Goal: Information Seeking & Learning: Learn about a topic

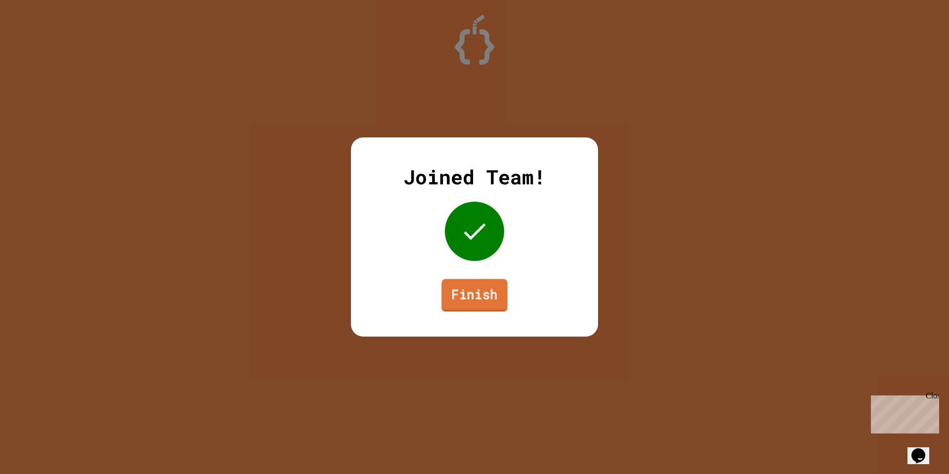
click at [472, 299] on link "Finish" at bounding box center [474, 295] width 66 height 33
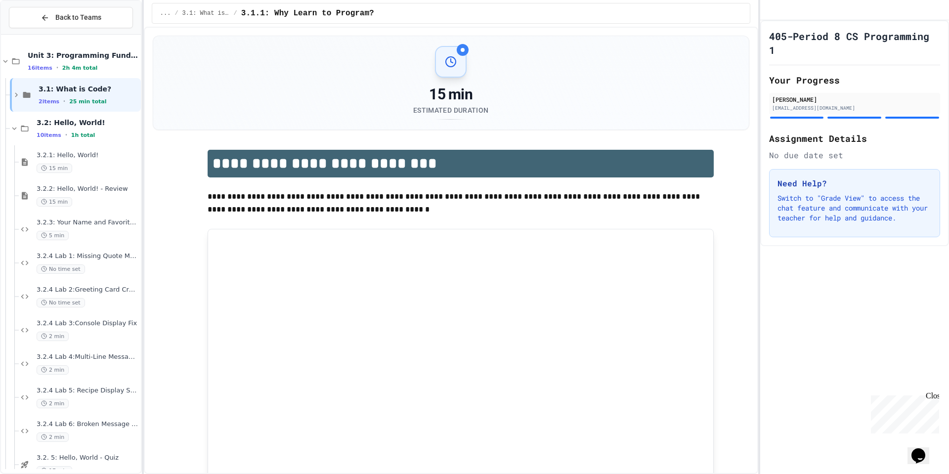
click at [92, 164] on div "15 min" at bounding box center [88, 168] width 102 height 9
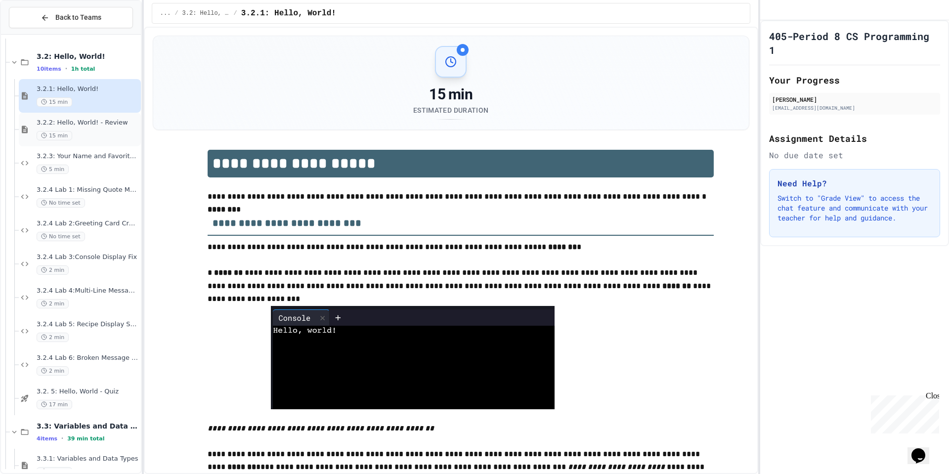
scroll to position [93, 0]
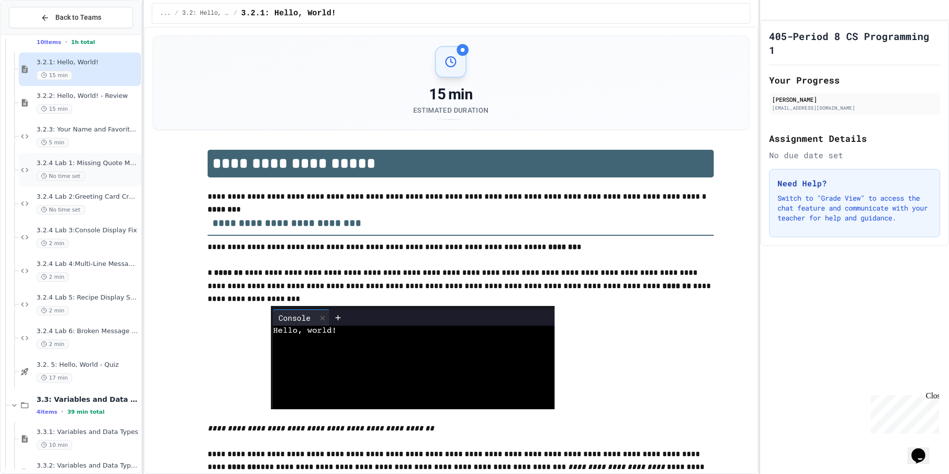
click at [97, 173] on div "No time set" at bounding box center [88, 175] width 102 height 9
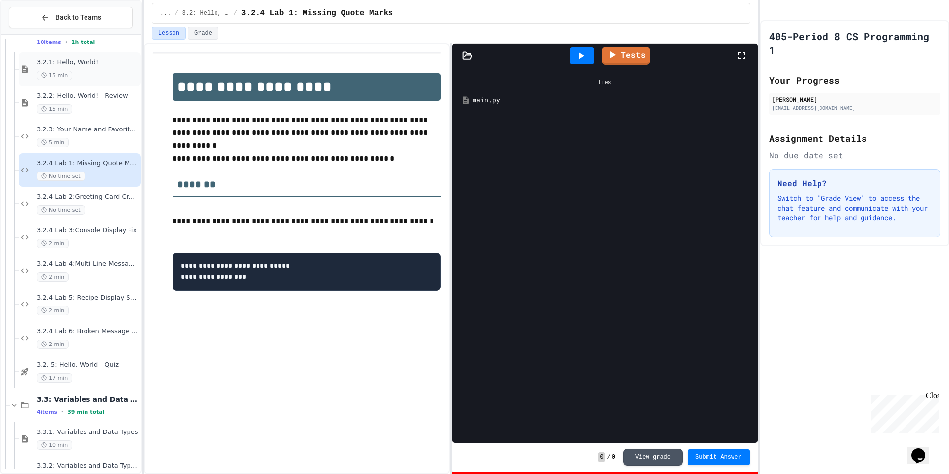
click at [101, 68] on div "3.2.1: Hello, World! 15 min" at bounding box center [88, 69] width 102 height 22
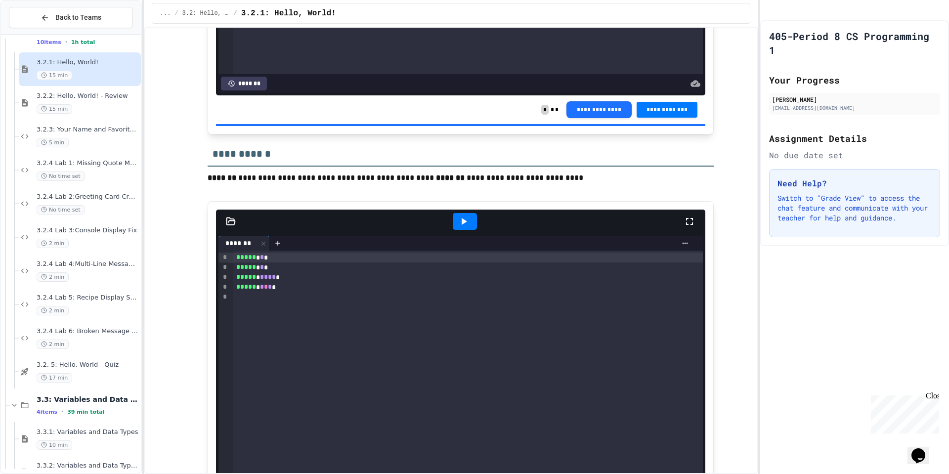
scroll to position [2412, 0]
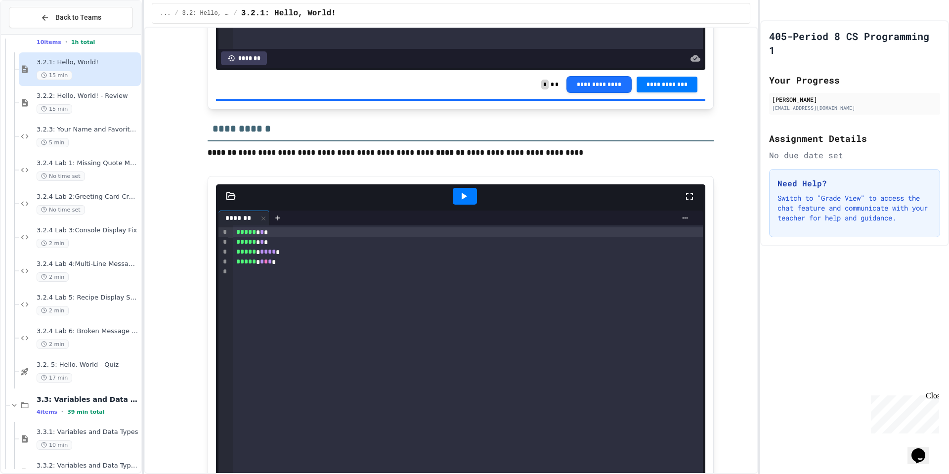
click at [462, 198] on icon at bounding box center [464, 196] width 5 height 7
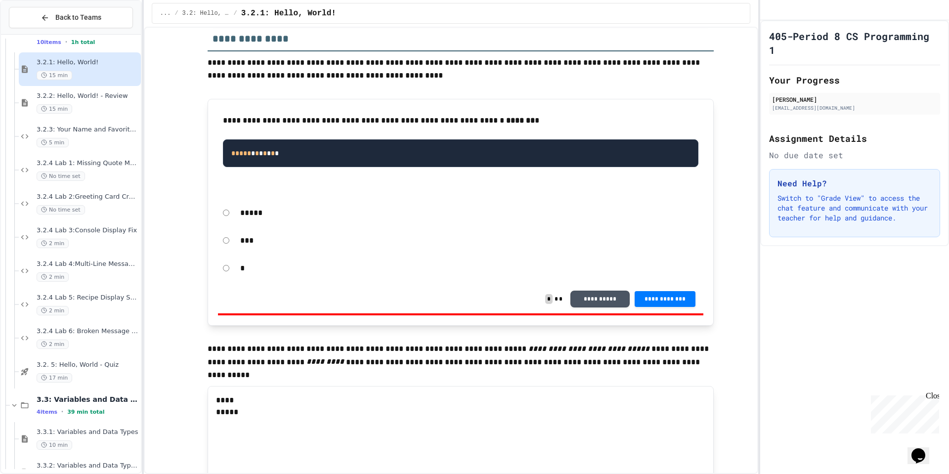
scroll to position [3160, 0]
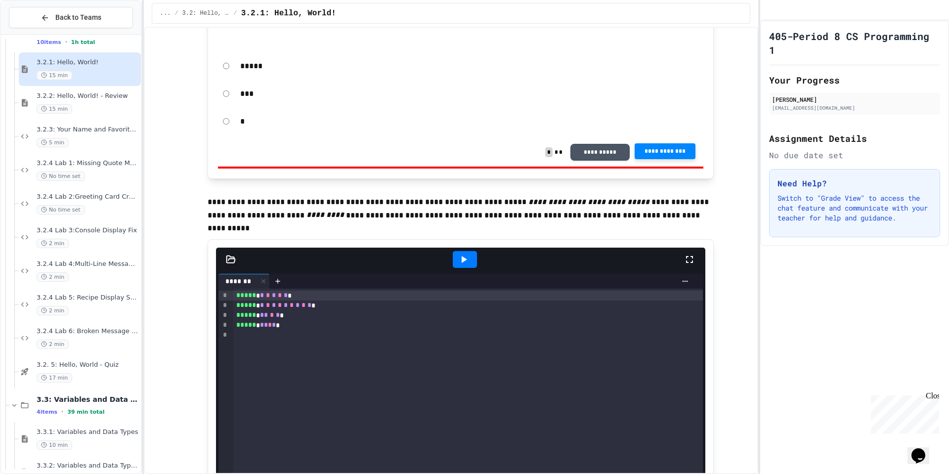
click at [637, 154] on button "**********" at bounding box center [665, 151] width 61 height 16
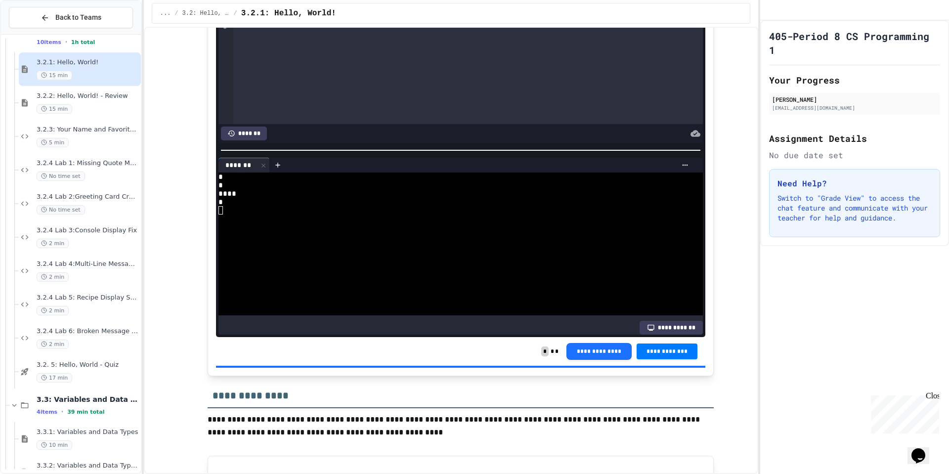
scroll to position [2664, 0]
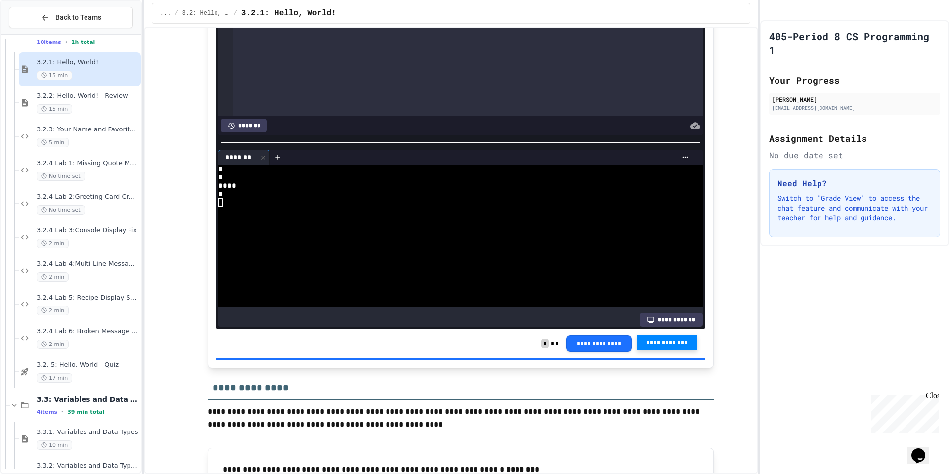
click at [649, 342] on span "**********" at bounding box center [666, 343] width 45 height 8
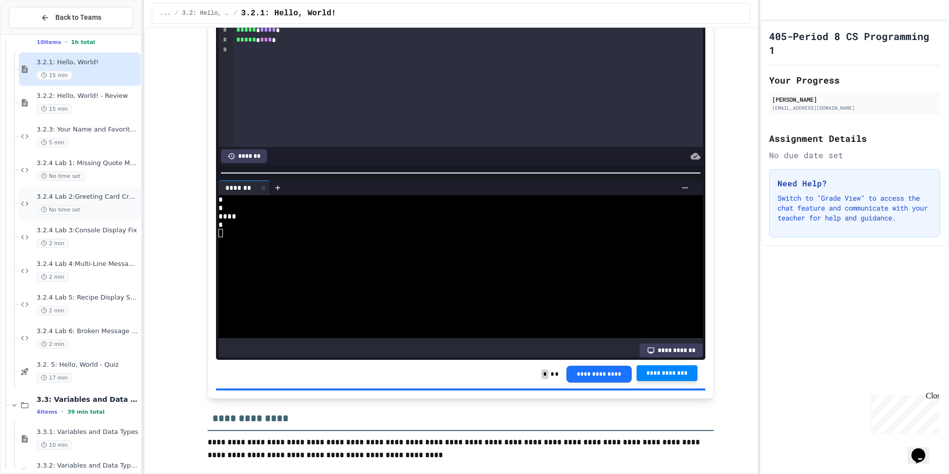
scroll to position [2630, 0]
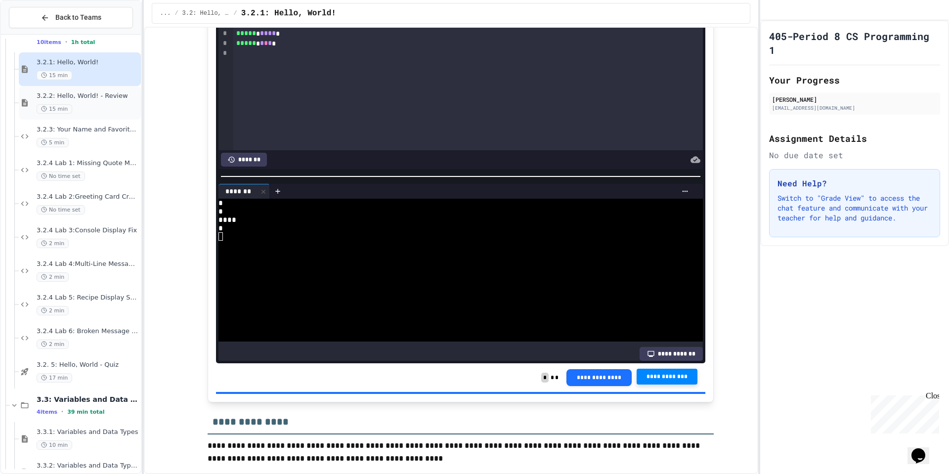
click at [79, 112] on div "15 min" at bounding box center [88, 108] width 102 height 9
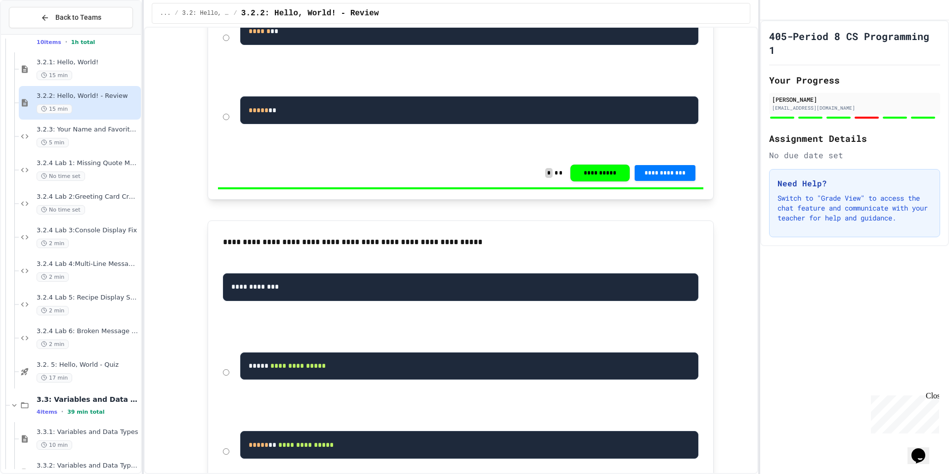
scroll to position [126, 0]
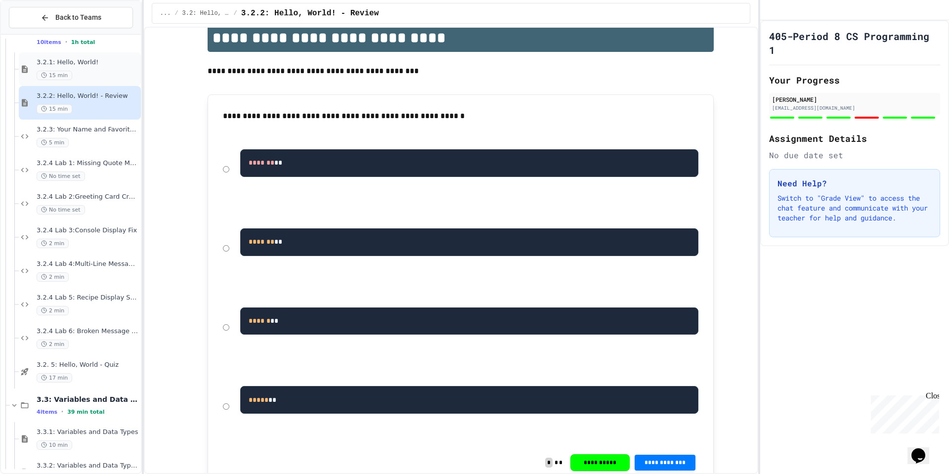
click at [110, 65] on span "3.2.1: Hello, World!" at bounding box center [88, 62] width 102 height 8
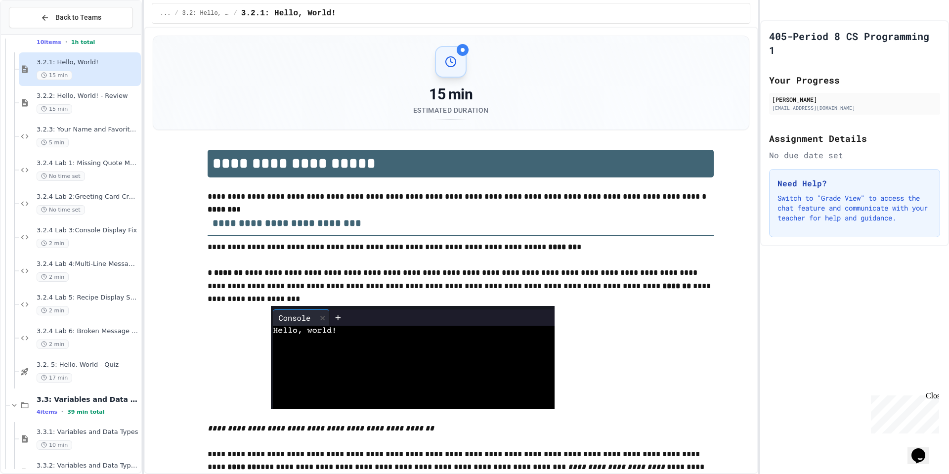
scroll to position [27, 0]
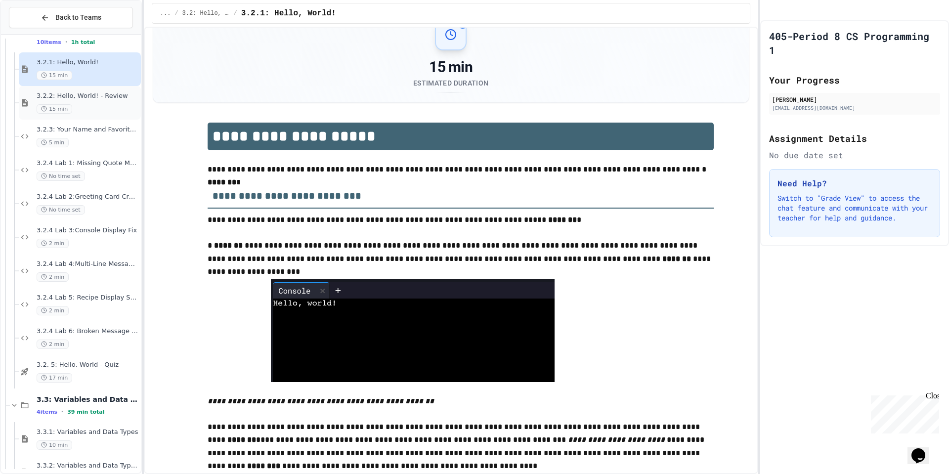
click at [102, 102] on div "3.2.2: Hello, World! - Review 15 min" at bounding box center [88, 103] width 102 height 22
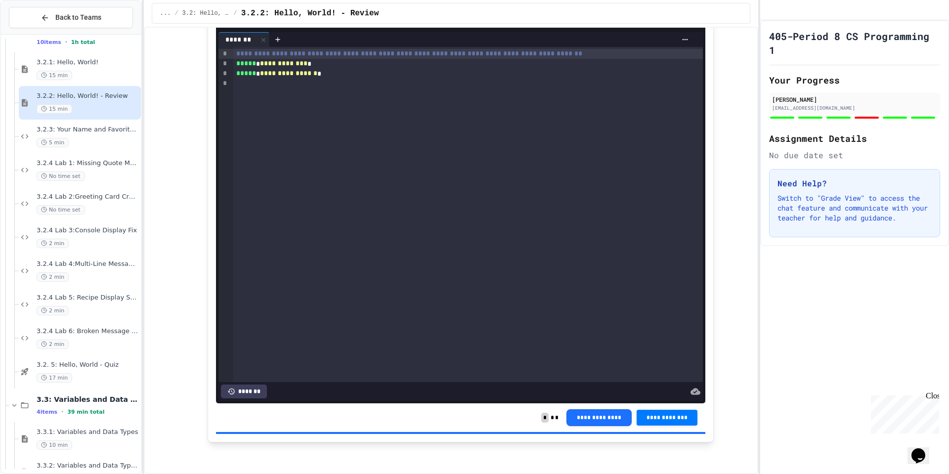
scroll to position [3086, 0]
click at [98, 169] on div "3.2.4 Lab 1: Missing Quote Marks No time set" at bounding box center [88, 170] width 102 height 22
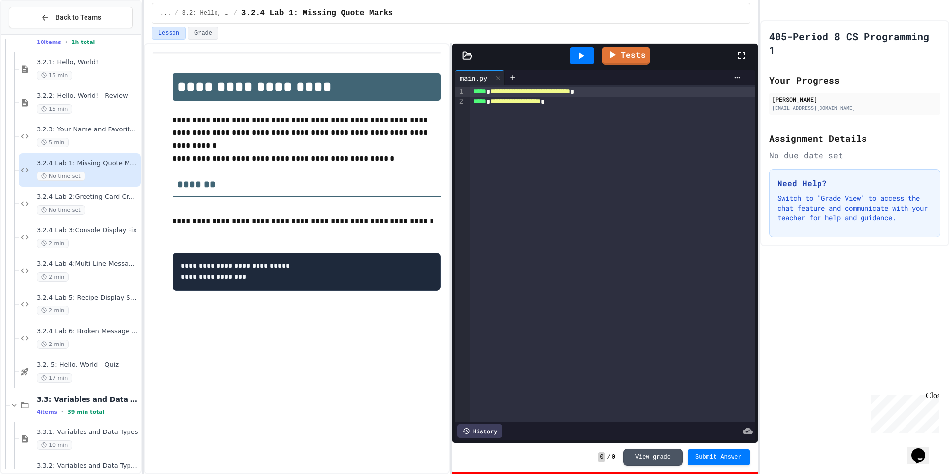
click at [580, 59] on icon at bounding box center [581, 56] width 12 height 12
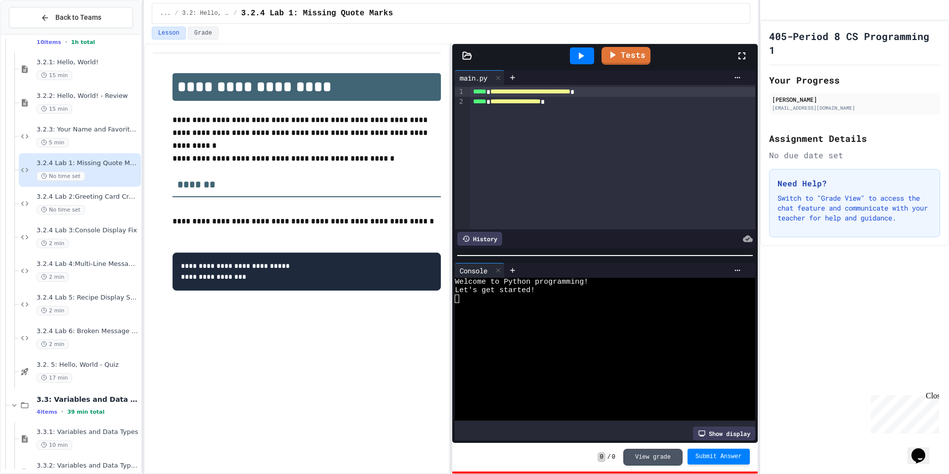
click at [713, 458] on span "Submit Answer" at bounding box center [718, 457] width 46 height 8
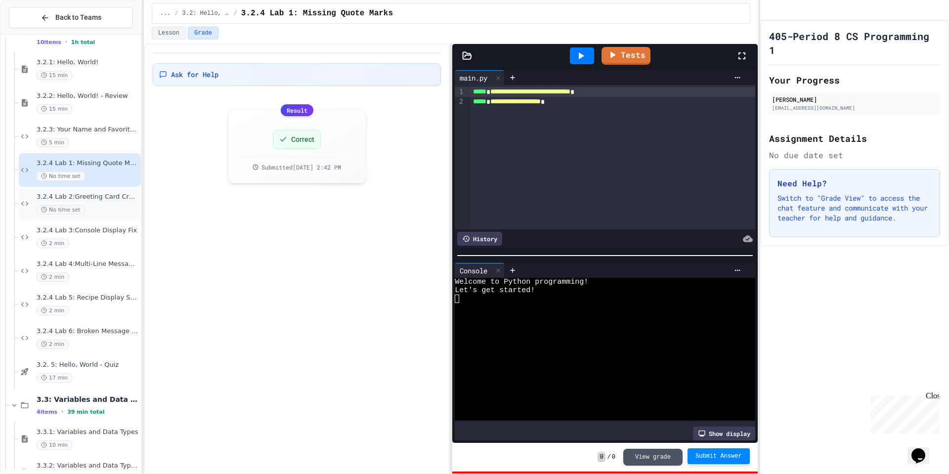
click at [98, 200] on div "3.2.4 Lab 2:Greeting Card Creator No time set" at bounding box center [88, 204] width 102 height 22
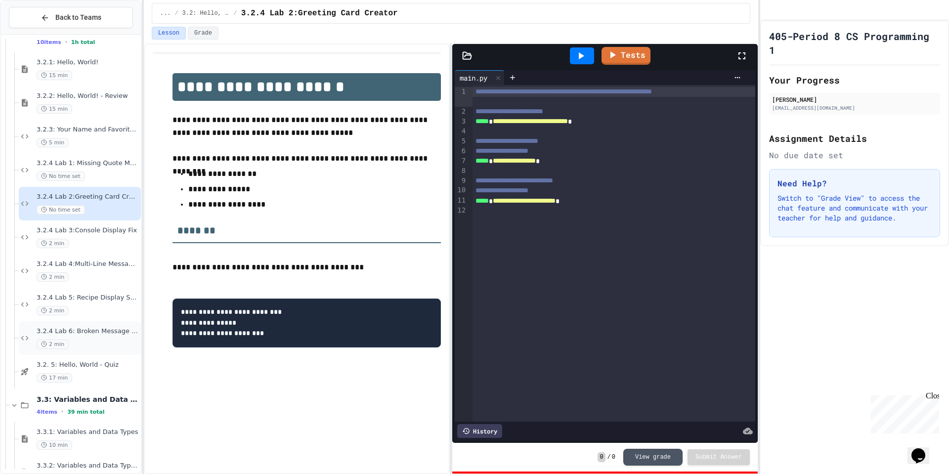
click at [107, 340] on div "2 min" at bounding box center [88, 344] width 102 height 9
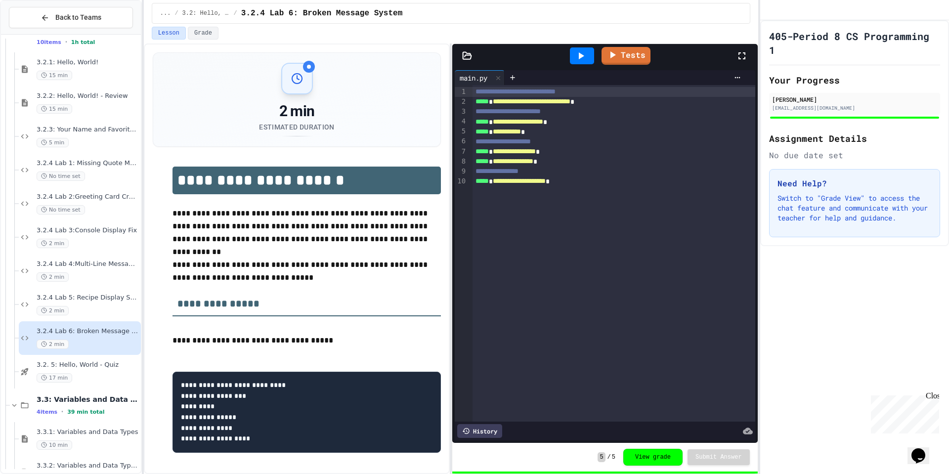
scroll to position [24, 0]
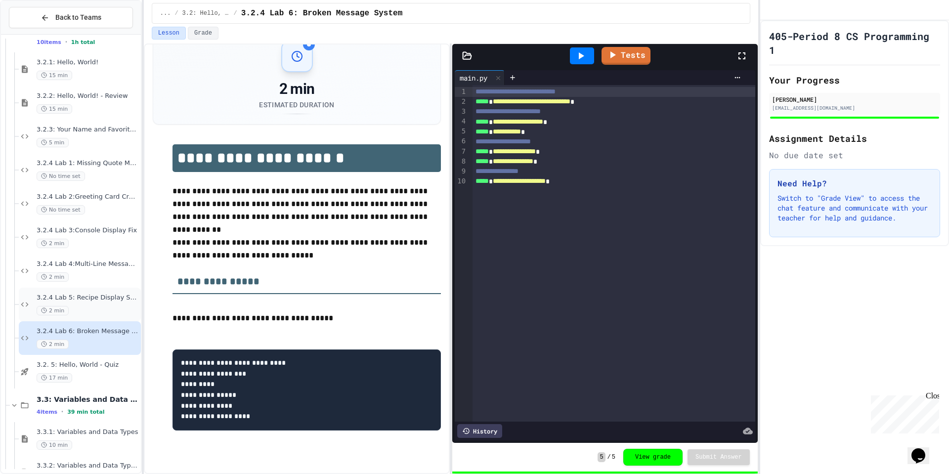
click at [109, 299] on span "3.2.4 Lab 5: Recipe Display System" at bounding box center [88, 298] width 102 height 8
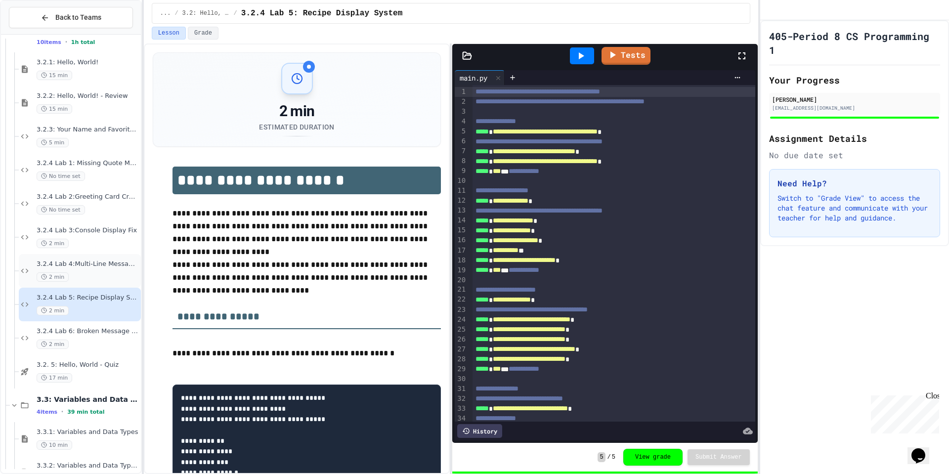
click at [100, 272] on div "2 min" at bounding box center [88, 276] width 102 height 9
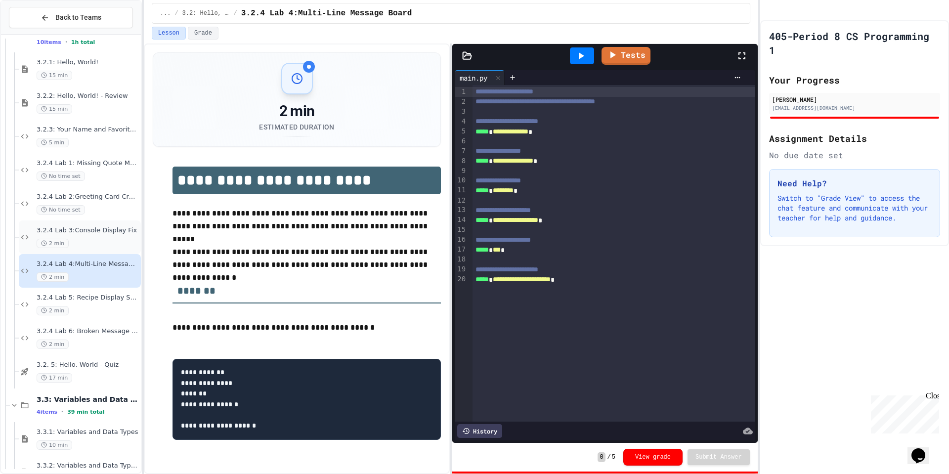
click at [99, 241] on div "2 min" at bounding box center [88, 243] width 102 height 9
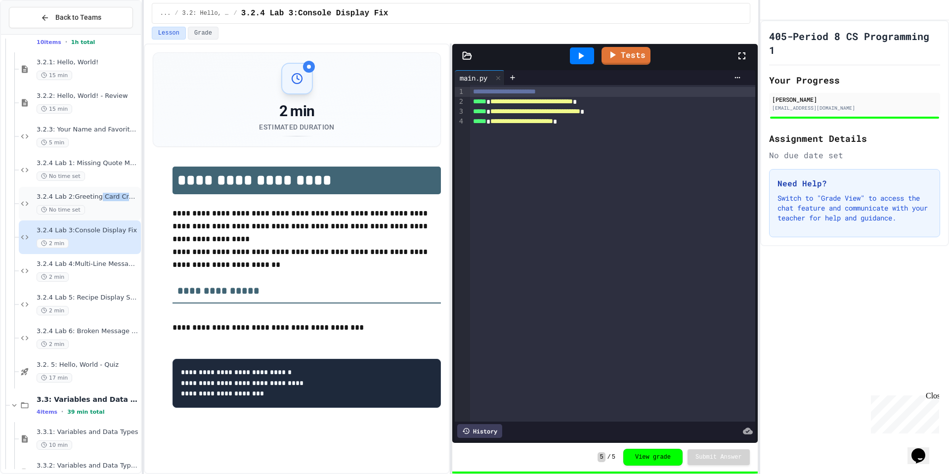
click at [97, 199] on div "3.2.4 Lab 2:Greeting Card Creator No time set" at bounding box center [88, 204] width 102 height 22
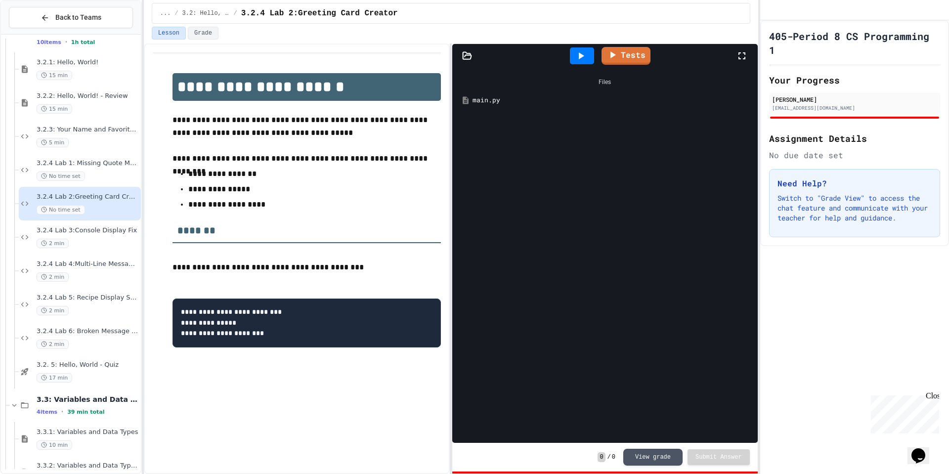
click at [585, 61] on icon at bounding box center [581, 56] width 12 height 12
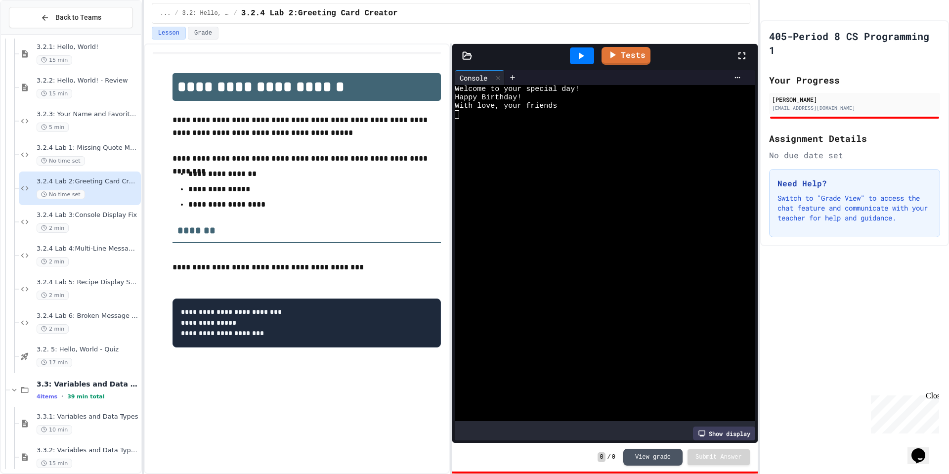
scroll to position [115, 0]
